Goal: Task Accomplishment & Management: Manage account settings

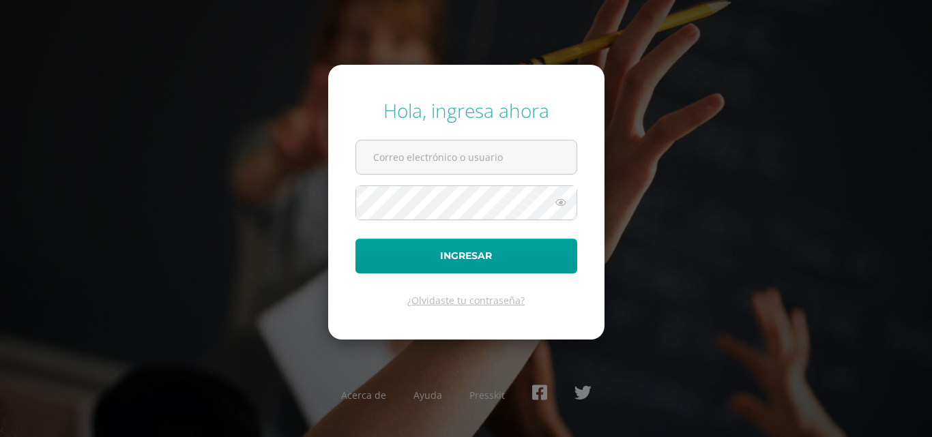
type input "[EMAIL_ADDRESS][DOMAIN_NAME]"
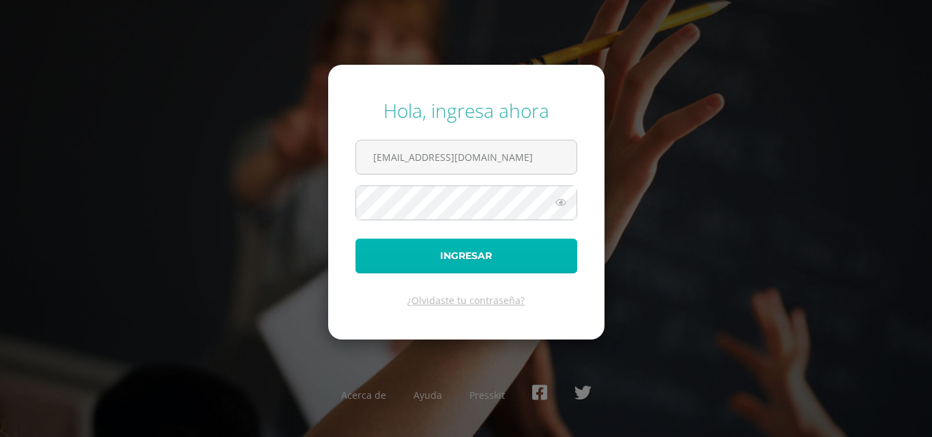
click at [465, 253] on button "Ingresar" at bounding box center [467, 256] width 222 height 35
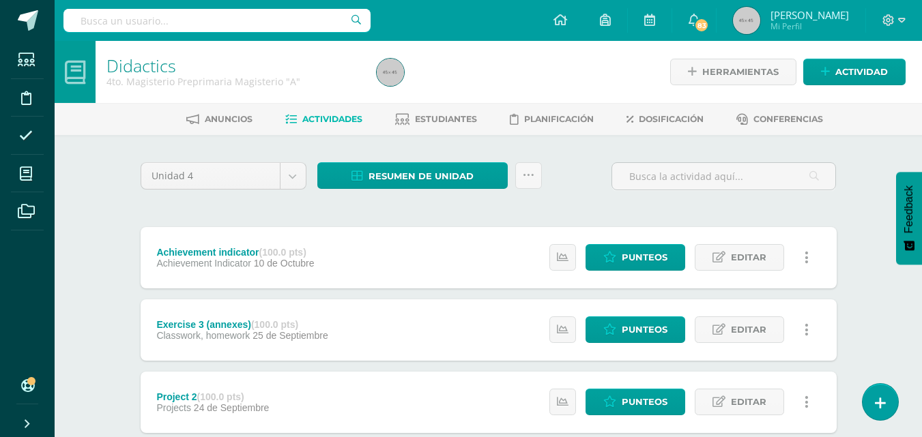
click at [445, 121] on span "Estudiantes" at bounding box center [446, 119] width 62 height 10
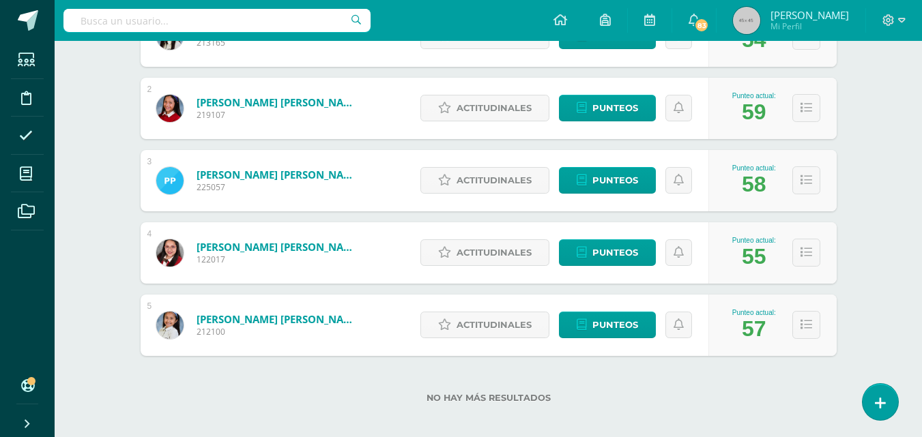
scroll to position [293, 0]
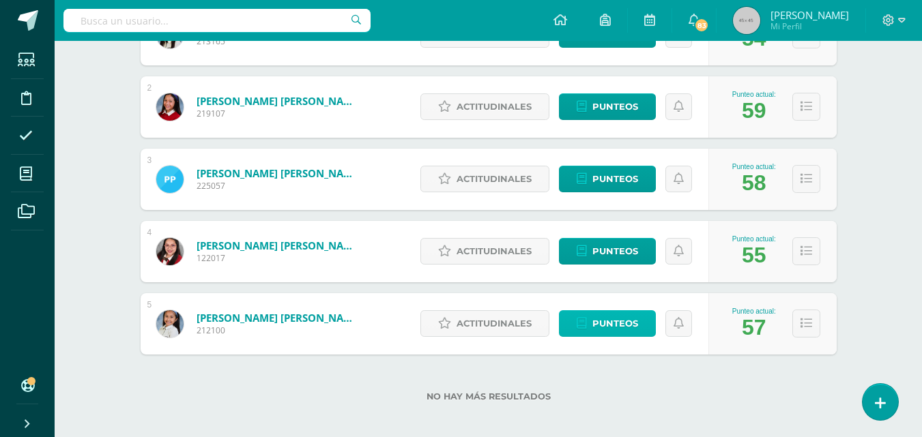
click at [624, 325] on span "Punteos" at bounding box center [615, 323] width 46 height 25
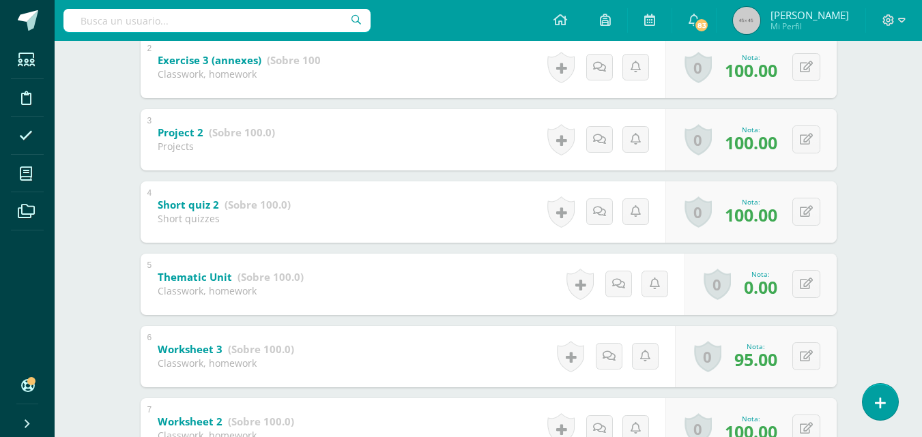
scroll to position [378, 0]
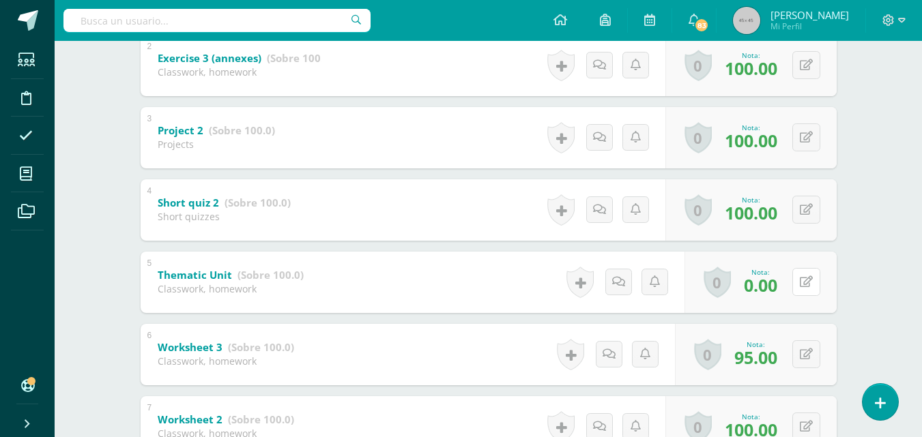
click at [806, 284] on button at bounding box center [806, 282] width 28 height 28
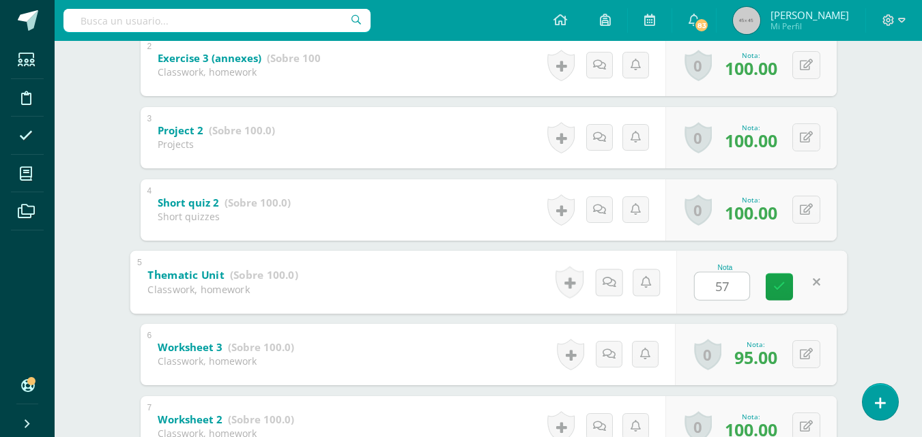
type input "5"
type input "75"
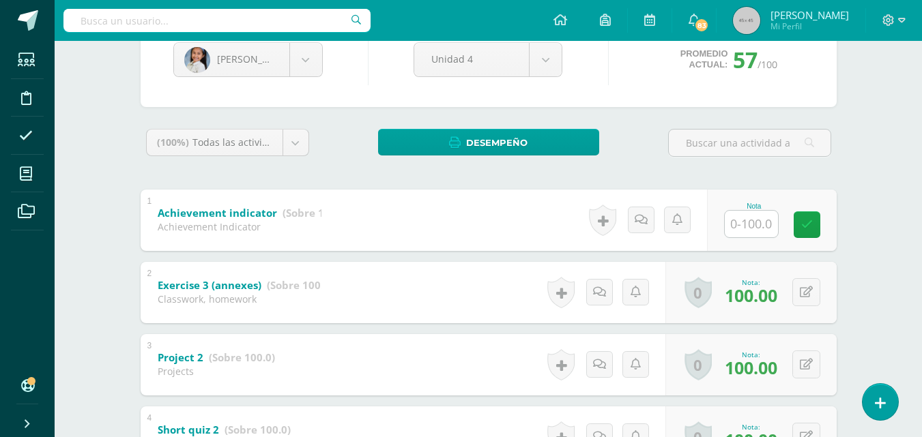
scroll to position [143, 0]
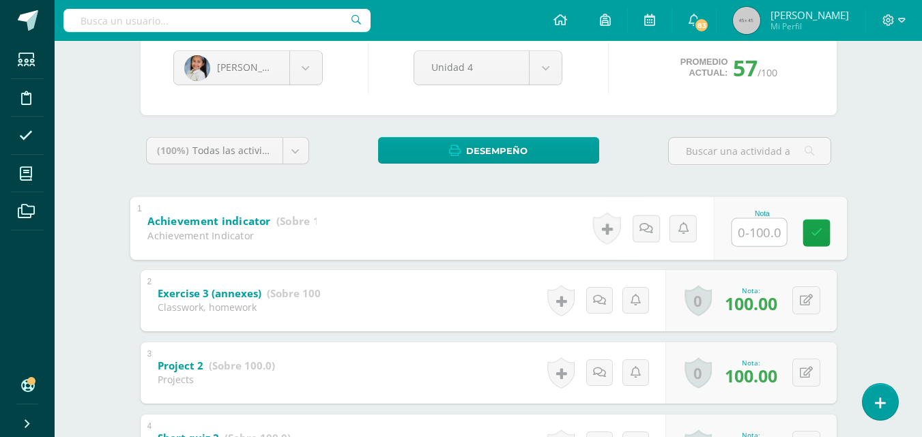
click at [747, 237] on input "text" at bounding box center [759, 231] width 55 height 27
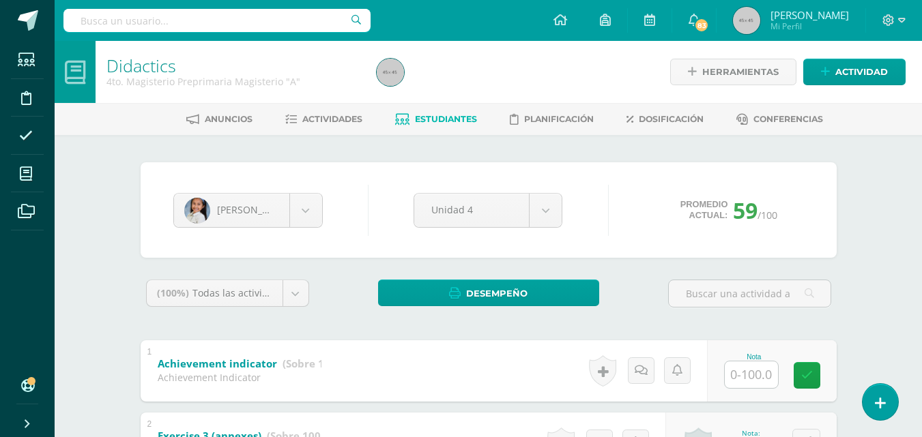
click at [747, 382] on input "text" at bounding box center [751, 375] width 53 height 27
type input "98"
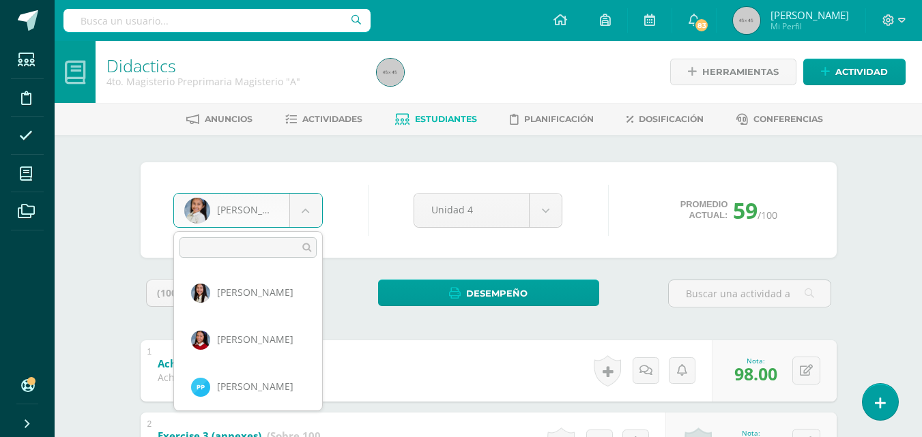
scroll to position [93, 0]
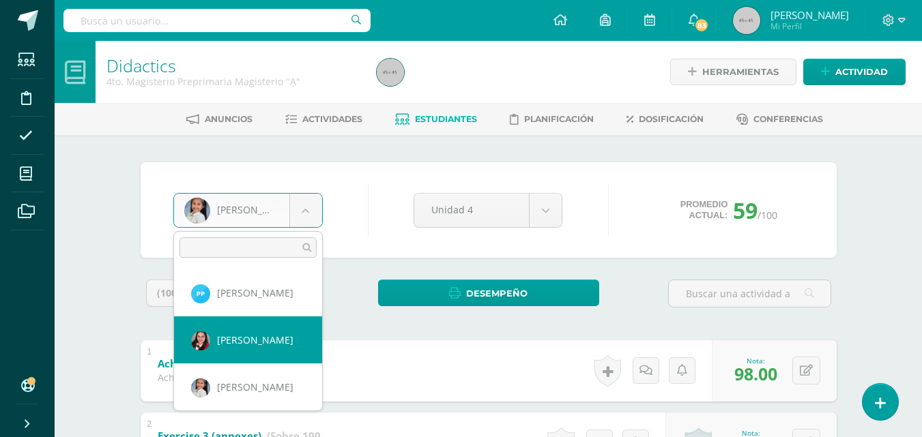
select select "3534"
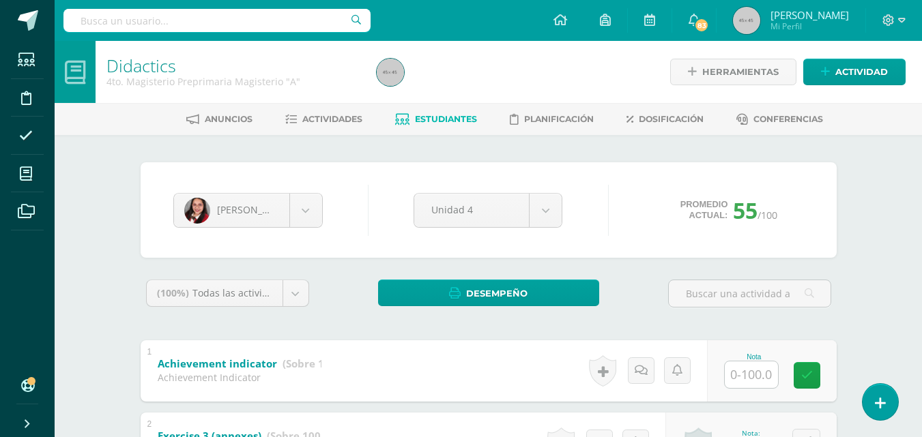
click at [753, 369] on input "text" at bounding box center [751, 375] width 53 height 27
type input "92"
click at [813, 371] on icon at bounding box center [816, 376] width 12 height 12
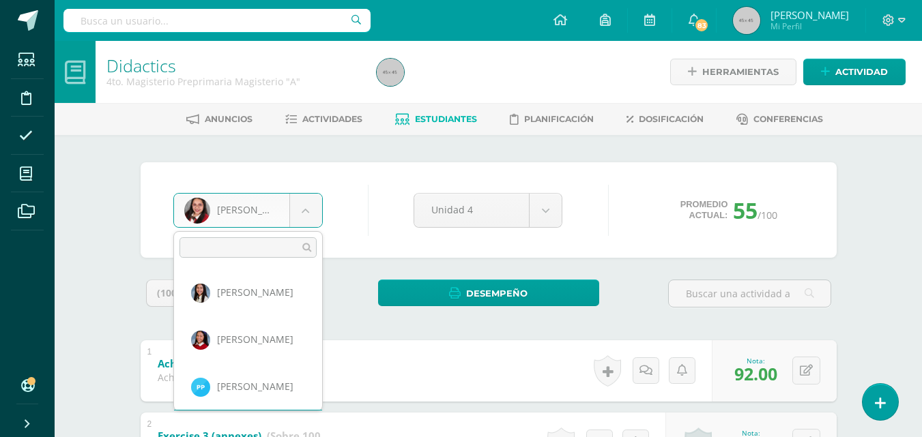
scroll to position [46, 0]
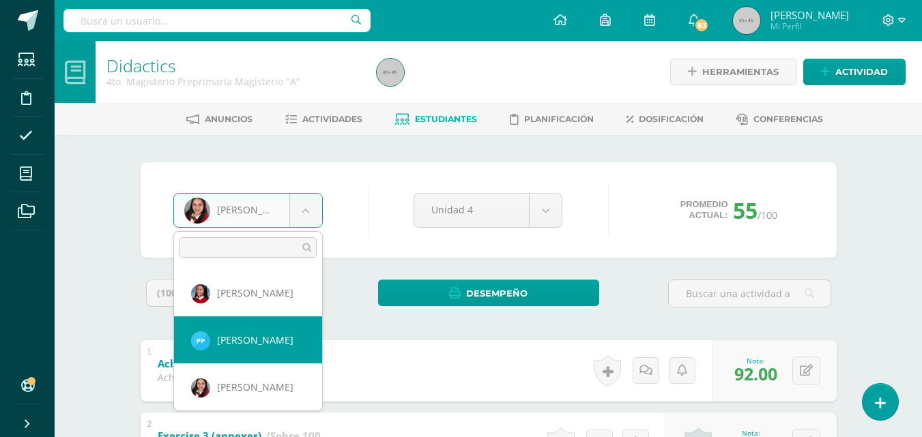
select select "3705"
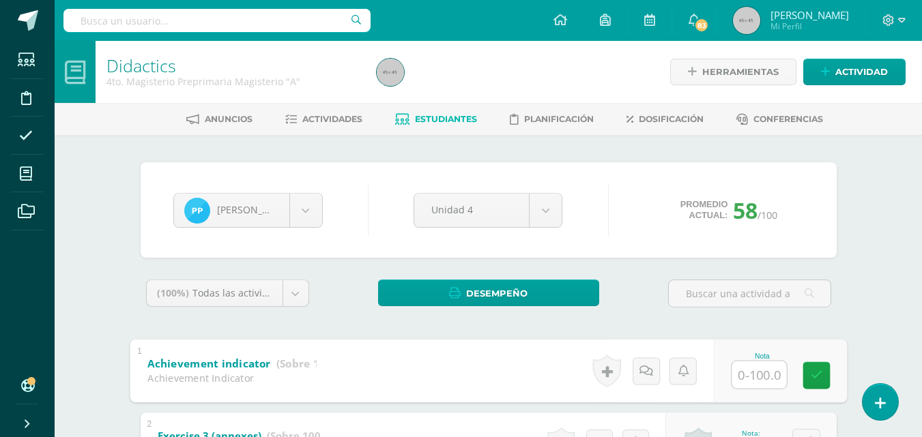
click at [749, 375] on input "text" at bounding box center [759, 374] width 55 height 27
type input "97"
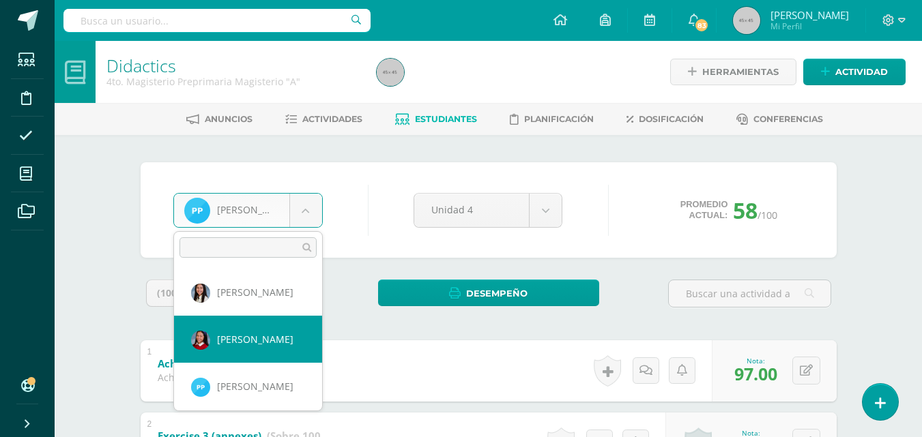
select select "360"
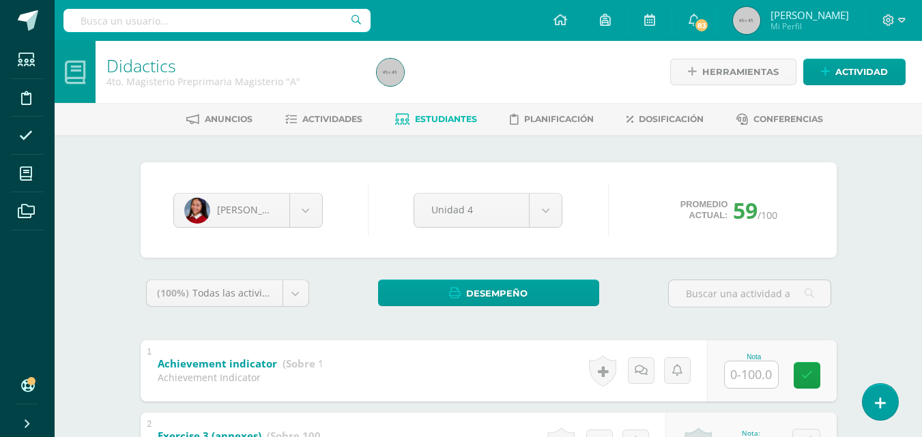
click at [751, 372] on input "text" at bounding box center [751, 375] width 53 height 27
type input "98"
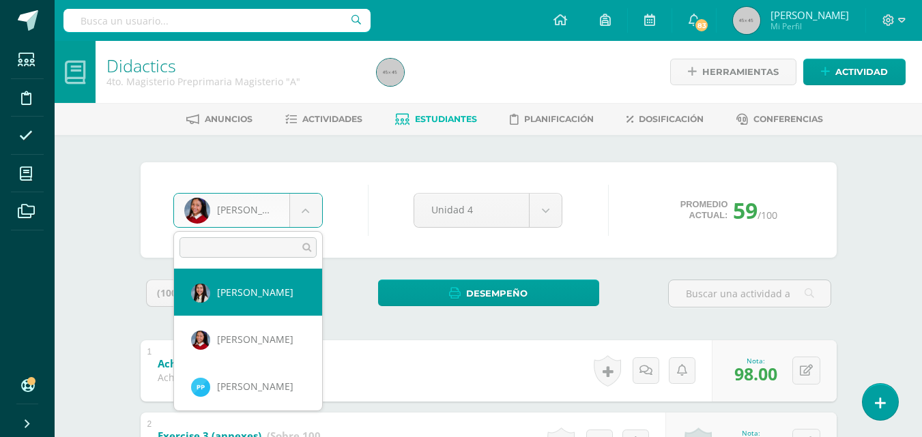
select select "318"
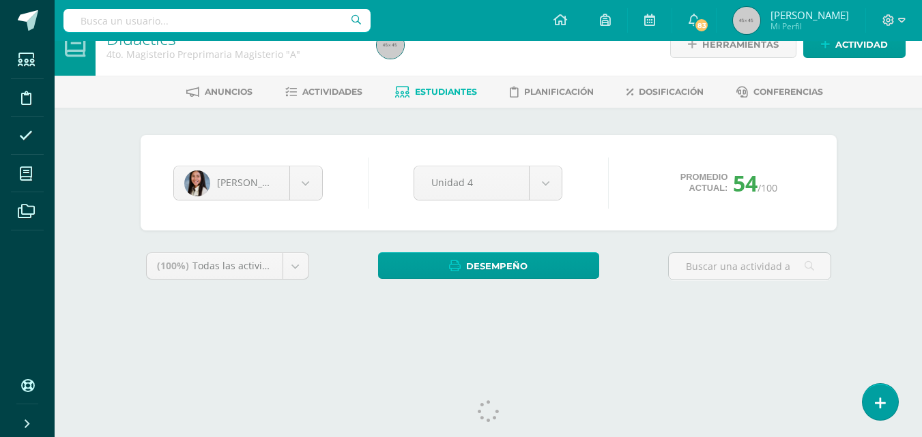
scroll to position [52, 0]
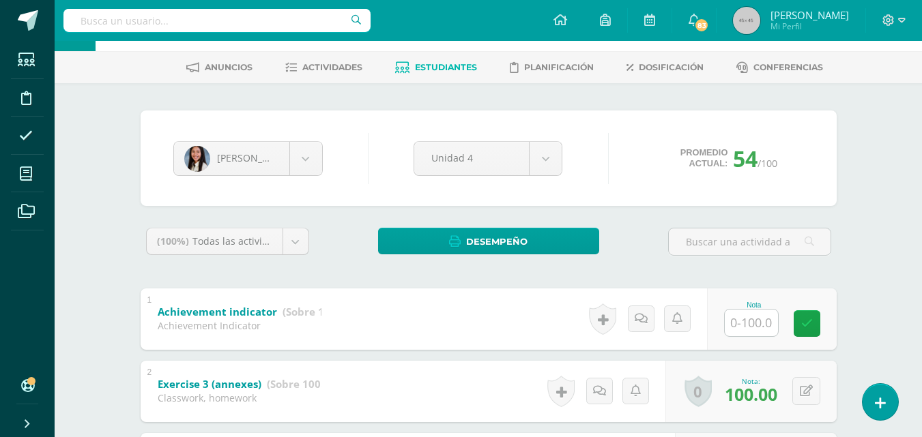
click at [762, 321] on input "text" at bounding box center [751, 323] width 53 height 27
type input "90"
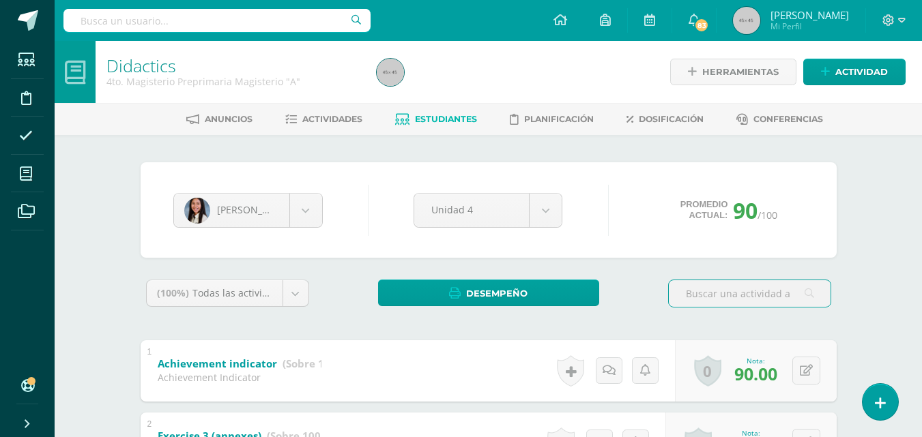
click at [332, 118] on span "Actividades" at bounding box center [332, 119] width 60 height 10
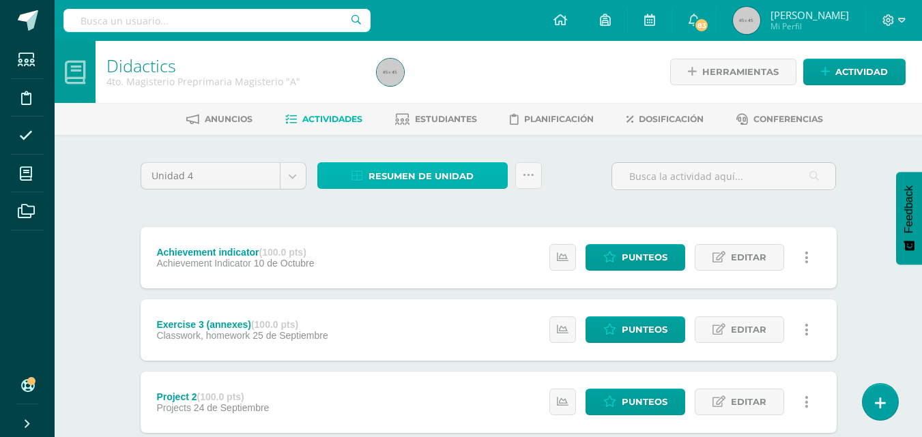
click at [437, 174] on span "Resumen de unidad" at bounding box center [421, 176] width 105 height 25
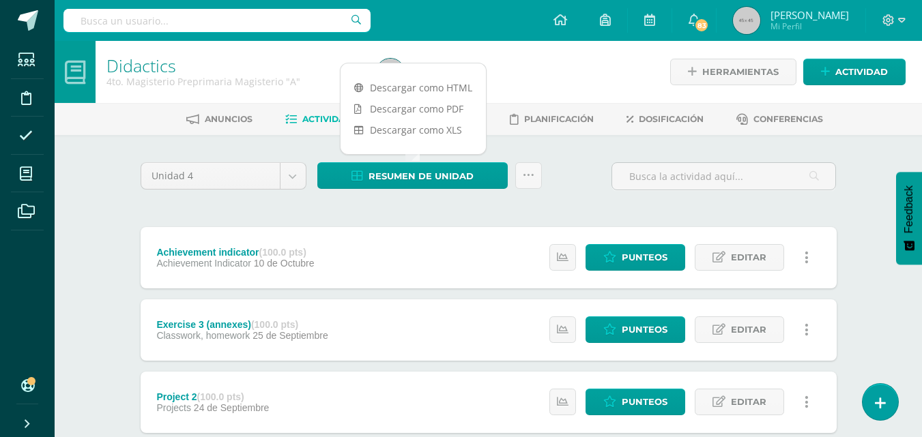
click at [418, 111] on link "Descargar como PDF" at bounding box center [413, 108] width 145 height 21
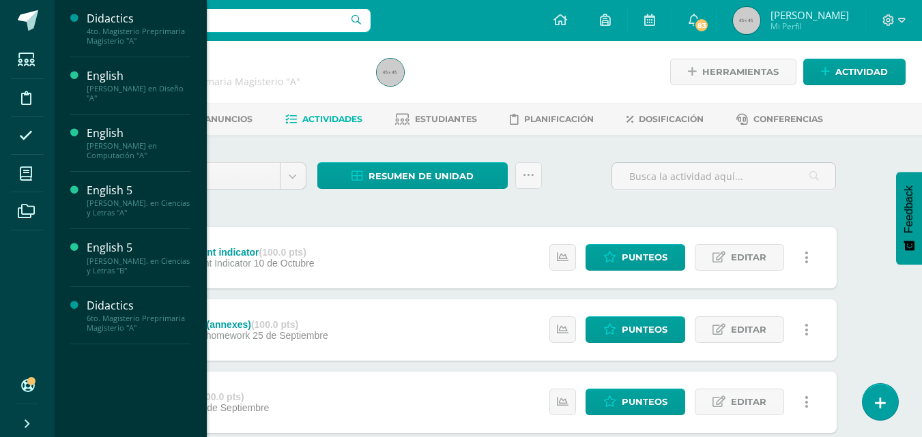
click at [158, 313] on div "Didactics" at bounding box center [139, 306] width 104 height 16
click at [155, 317] on div "6to. Magisterio Preprimaria Magisterio "A"" at bounding box center [139, 323] width 104 height 19
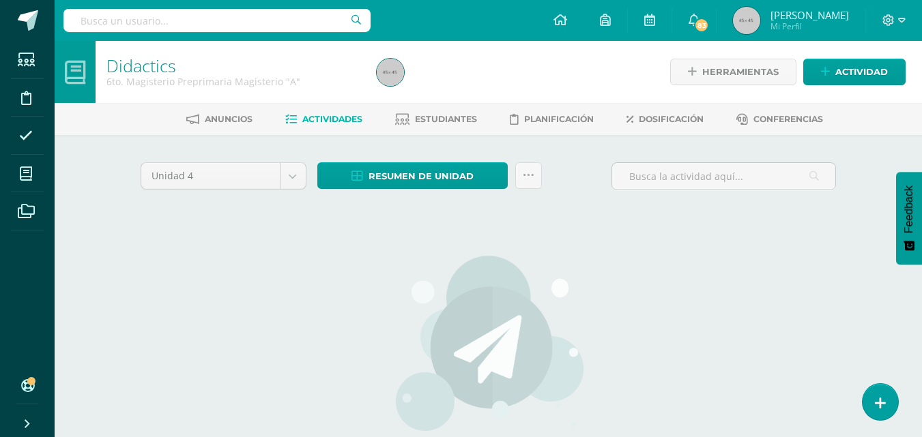
click at [293, 171] on body "Estudiantes Disciplina Asistencia Mis cursos Archivos Soporte Ayuda Reportar un…" at bounding box center [461, 293] width 922 height 586
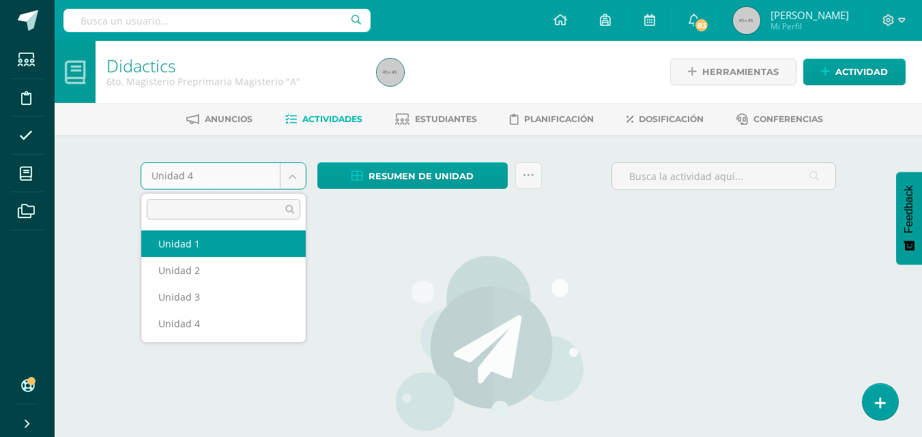
select select "Unidad 1"
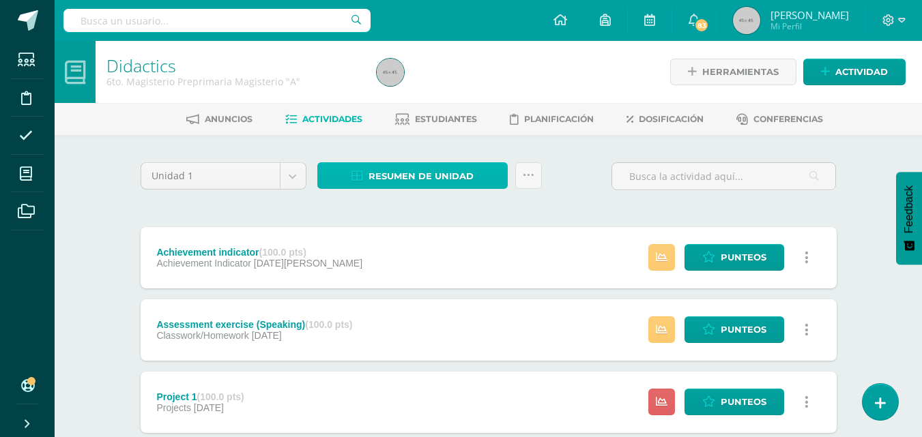
click at [429, 178] on span "Resumen de unidad" at bounding box center [421, 176] width 105 height 25
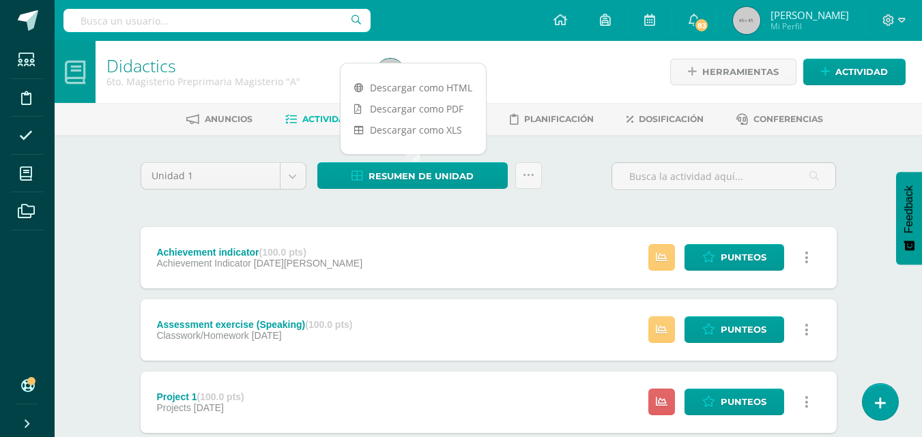
click at [426, 112] on link "Descargar como PDF" at bounding box center [413, 108] width 145 height 21
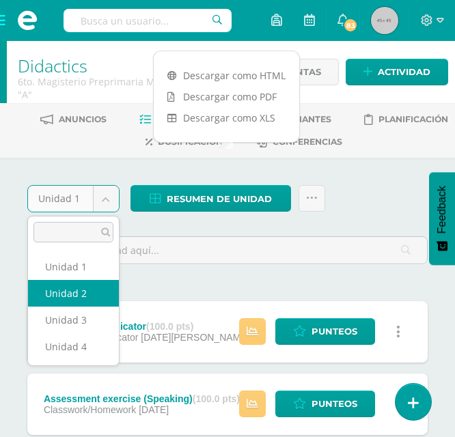
select select "Unidad 2"
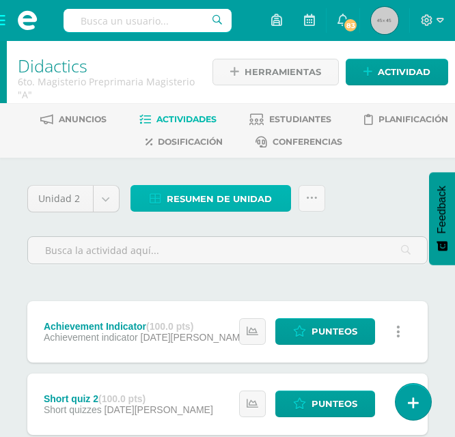
click at [198, 205] on span "Resumen de unidad" at bounding box center [219, 198] width 105 height 25
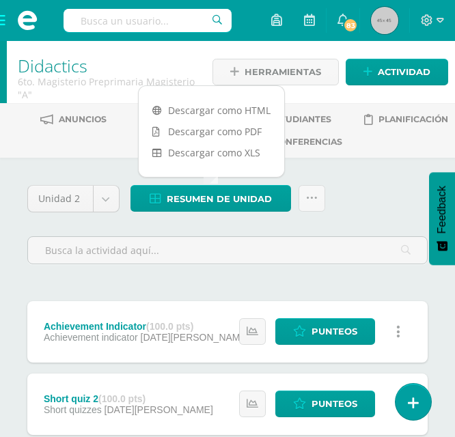
click at [230, 128] on link "Descargar como PDF" at bounding box center [211, 131] width 145 height 21
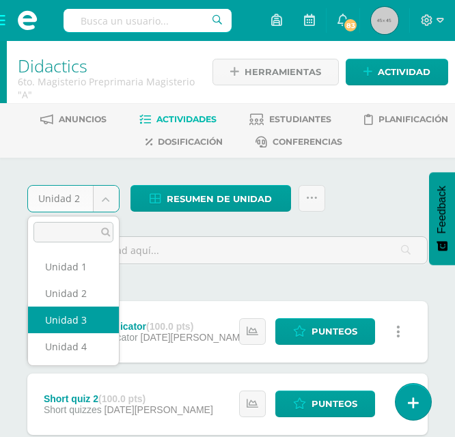
select select "Unidad 3"
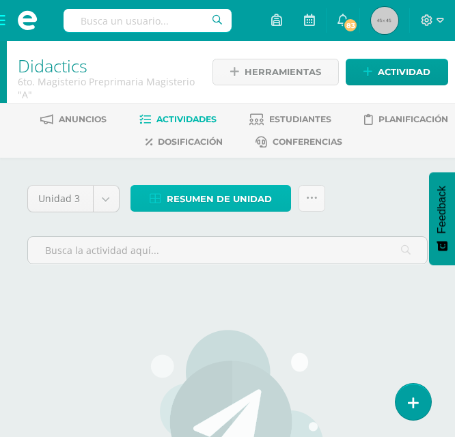
click at [216, 197] on span "Resumen de unidad" at bounding box center [219, 198] width 105 height 25
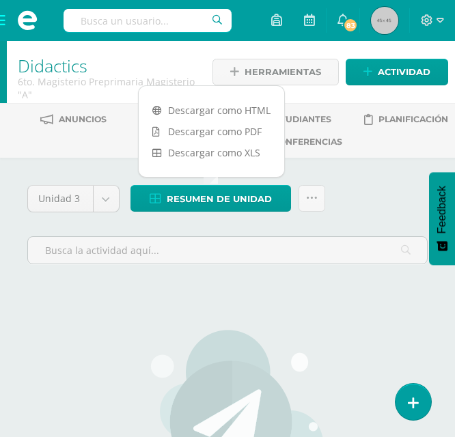
click at [227, 131] on link "Descargar como PDF" at bounding box center [211, 131] width 145 height 21
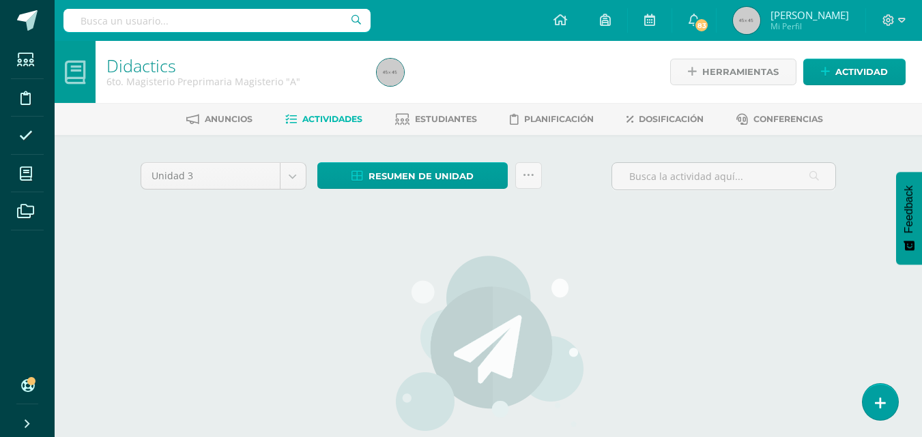
click at [358, 294] on div "No hay actividades Este curso no tiene ninguna actividad en esta Unidad, puedes…" at bounding box center [488, 393] width 403 height 332
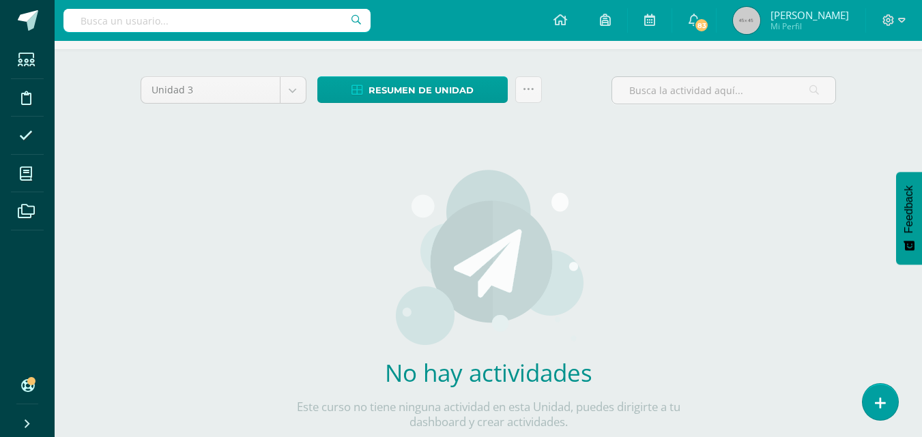
scroll to position [93, 0]
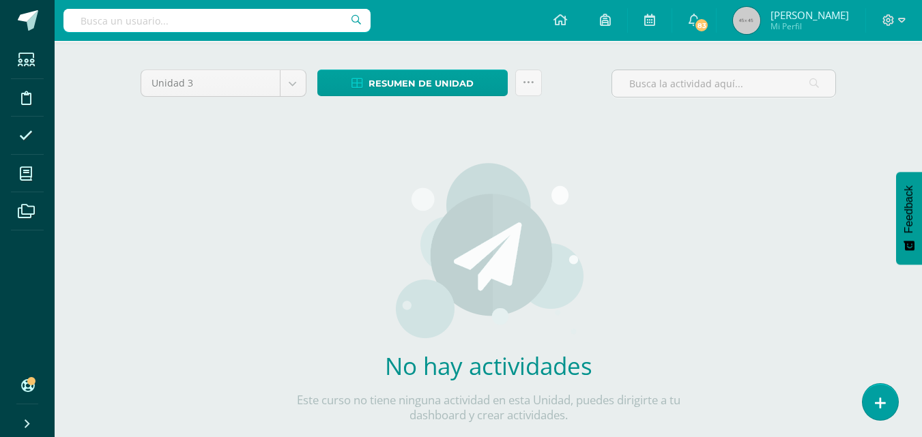
click at [300, 85] on body "Estudiantes Disciplina Asistencia Mis cursos Archivos Soporte Ayuda Reportar un…" at bounding box center [461, 200] width 922 height 586
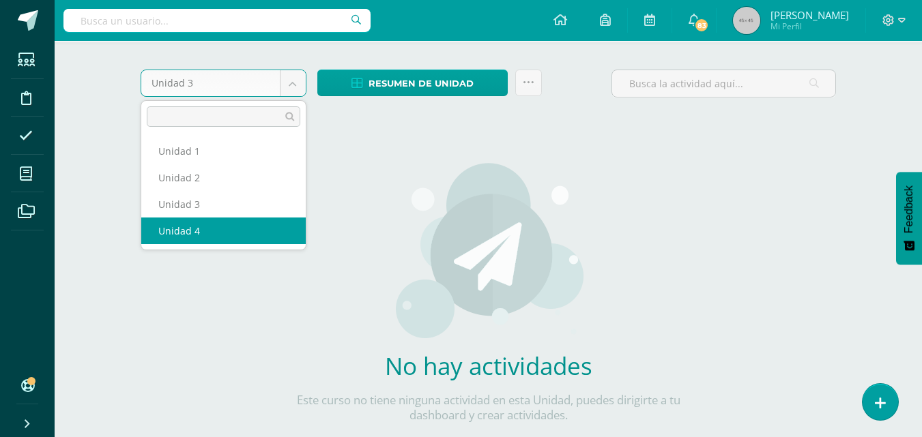
select select "Unidad 4"
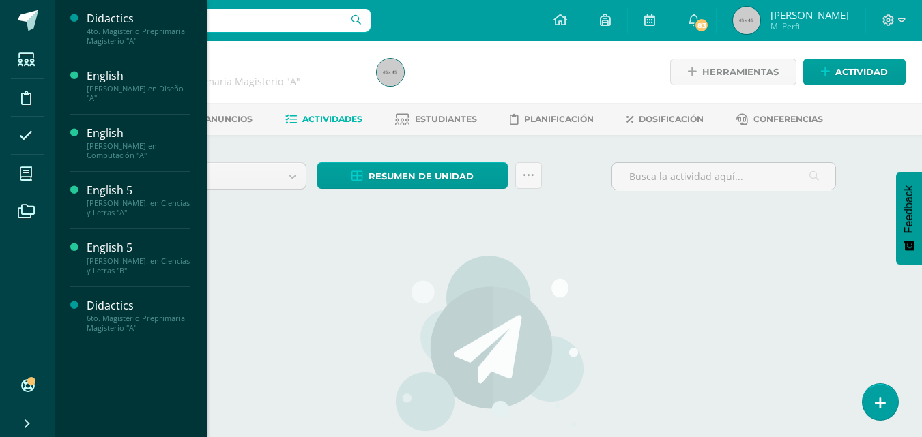
click at [147, 17] on div "Didactics" at bounding box center [139, 19] width 104 height 16
